Goal: Task Accomplishment & Management: Manage account settings

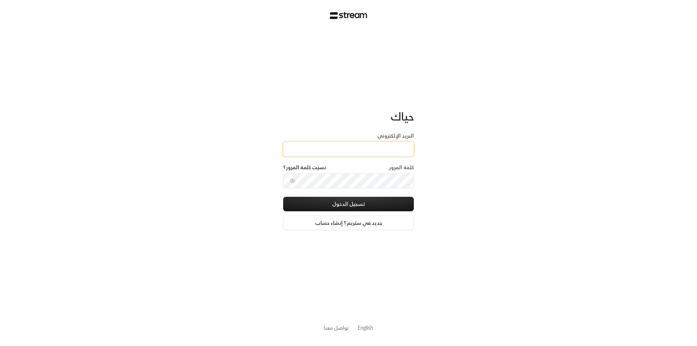
drag, startPoint x: 0, startPoint y: 0, endPoint x: 352, endPoint y: 150, distance: 382.2
click at [352, 150] on input "البريد الإلكتروني" at bounding box center [348, 149] width 131 height 15
type input "[EMAIL_ADDRESS][DOMAIN_NAME]"
click at [343, 204] on button "تسجيل الدخول" at bounding box center [348, 204] width 131 height 15
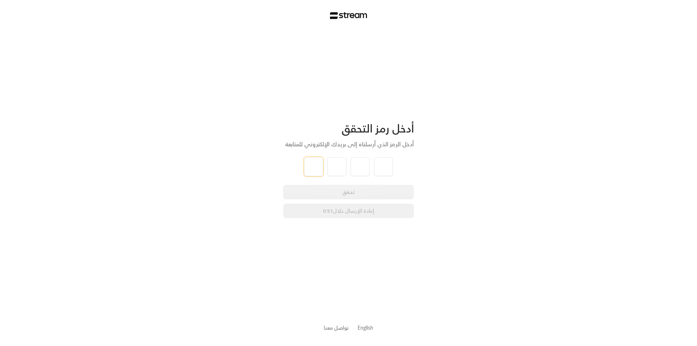
type input "1"
type input "3"
type input "2"
